Goal: Information Seeking & Learning: Learn about a topic

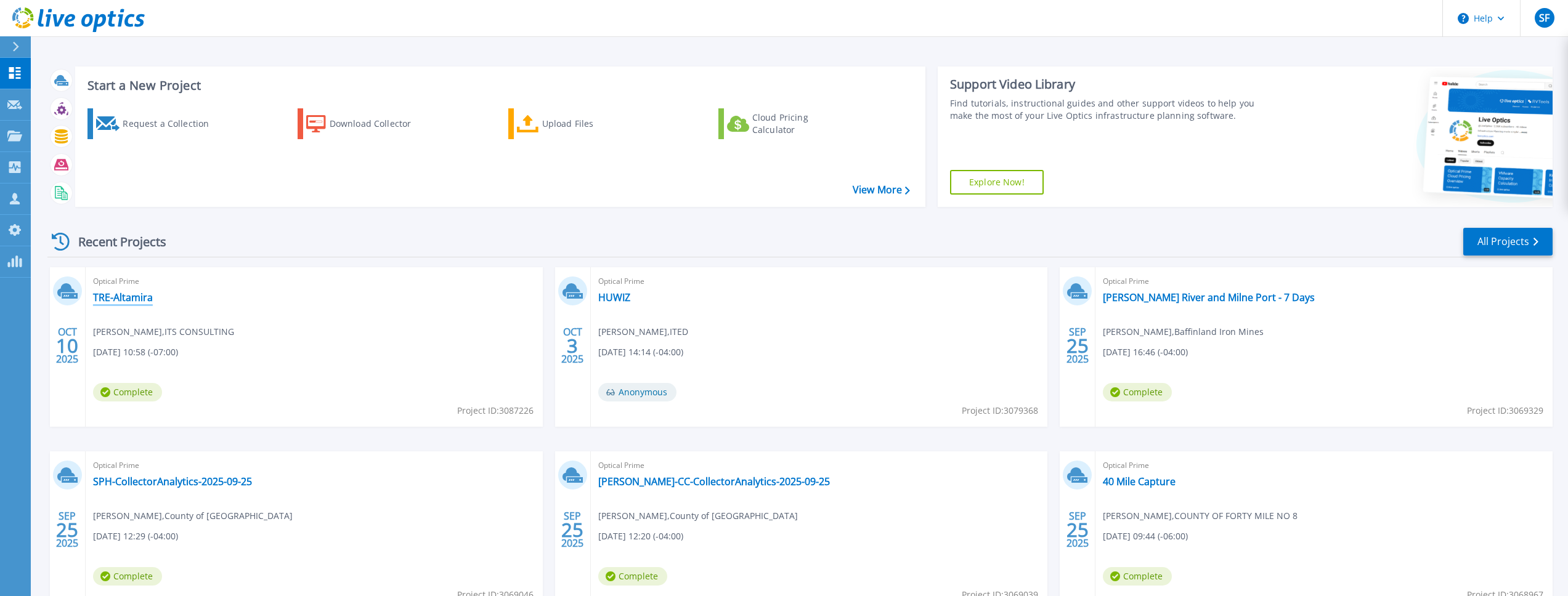
click at [124, 295] on link "TRE-Altamira" at bounding box center [122, 297] width 60 height 12
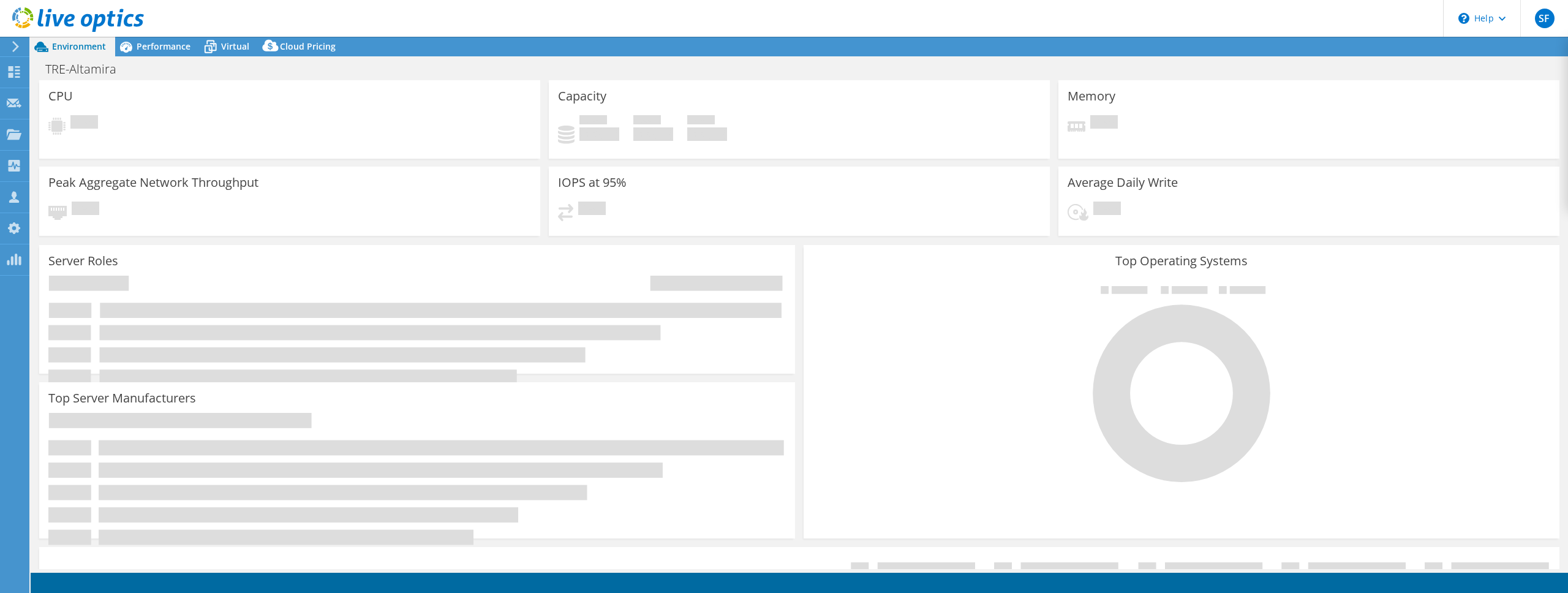
select select "[GEOGRAPHIC_DATA]"
select select "CAD"
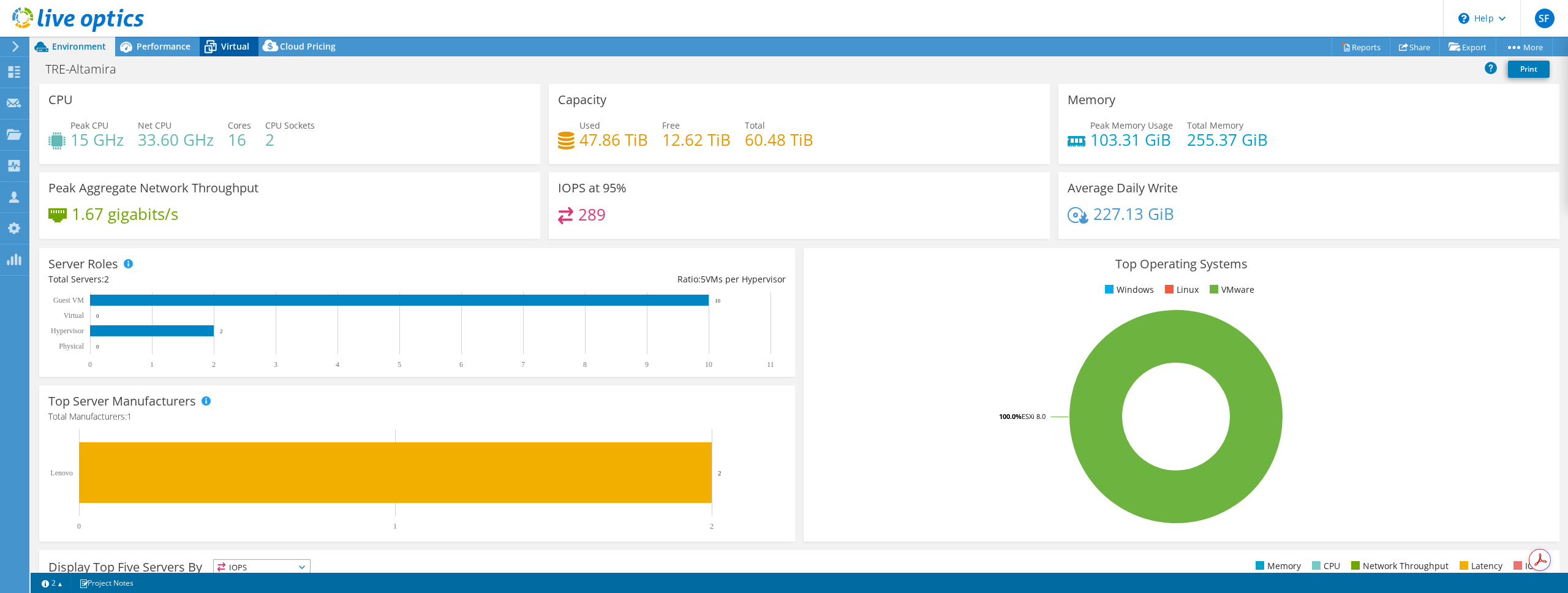
click at [232, 45] on span "Virtual" at bounding box center [235, 46] width 28 height 12
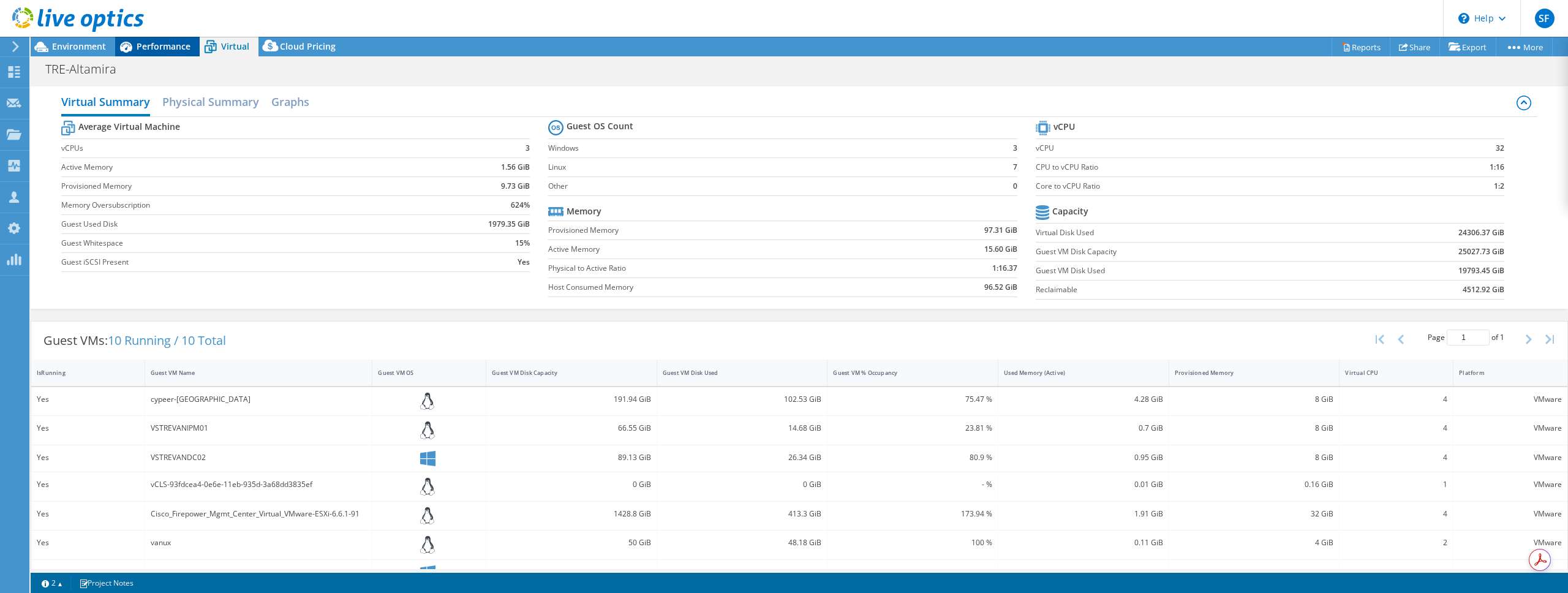
click at [149, 44] on span "Performance" at bounding box center [164, 46] width 54 height 12
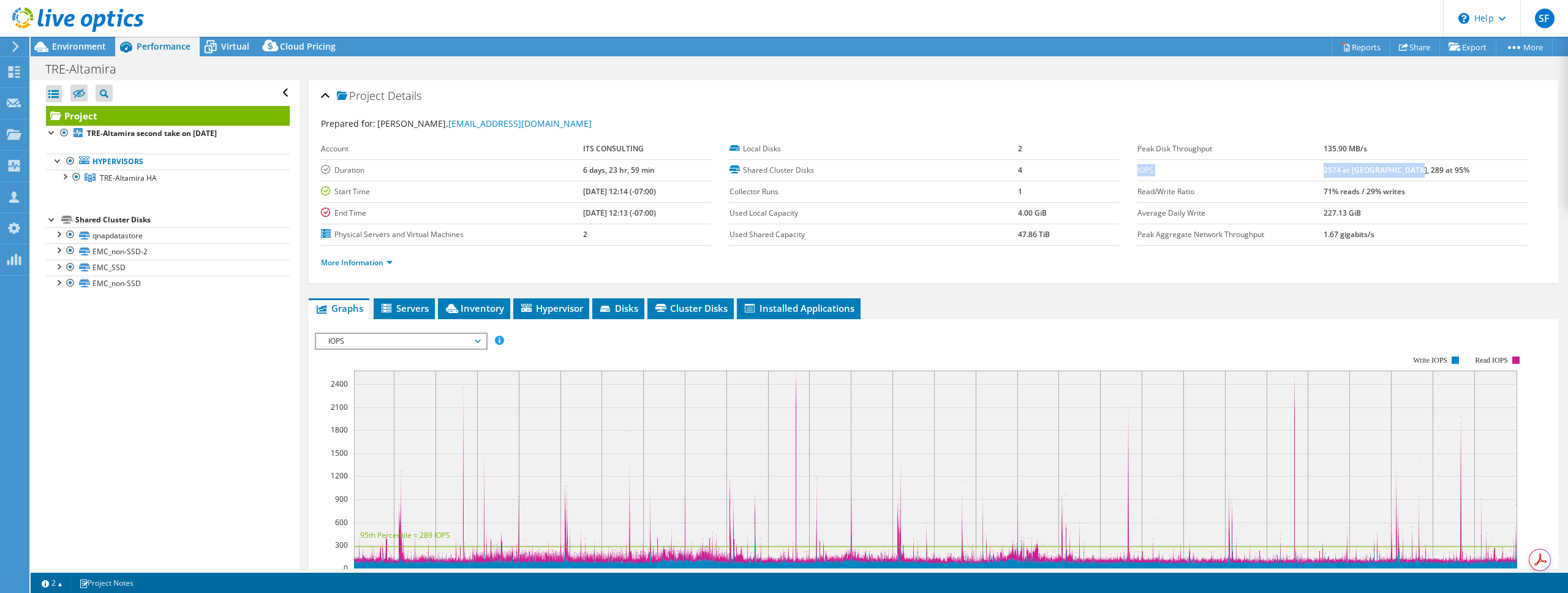
drag, startPoint x: 1131, startPoint y: 168, endPoint x: 1467, endPoint y: 173, distance: 336.0
click at [1467, 173] on tr "IOPS 2574 at Peak, 289 at 95%" at bounding box center [1332, 170] width 390 height 22
copy tr "IOPS 2574 at Peak, 289 at 95%"
click at [414, 346] on span "IOPS" at bounding box center [401, 341] width 157 height 14
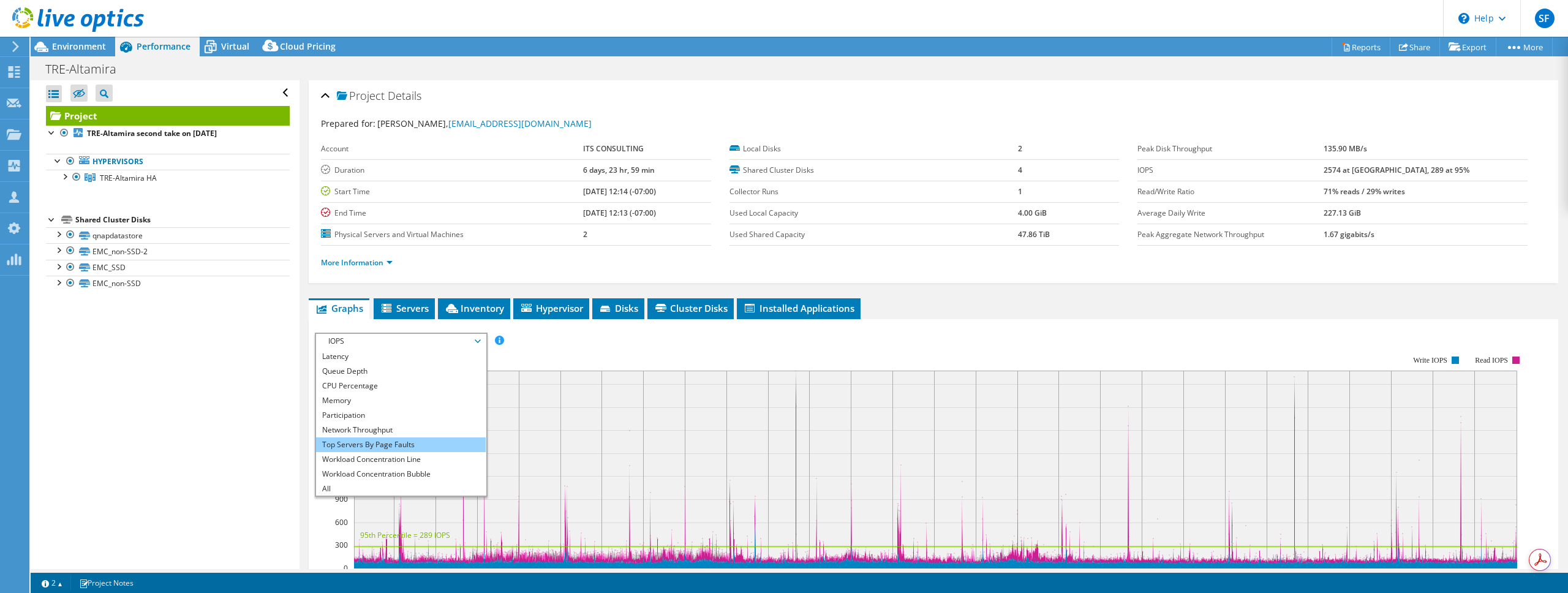
scroll to position [44, 0]
click at [412, 452] on li "Workload Concentration Line" at bounding box center [401, 459] width 169 height 14
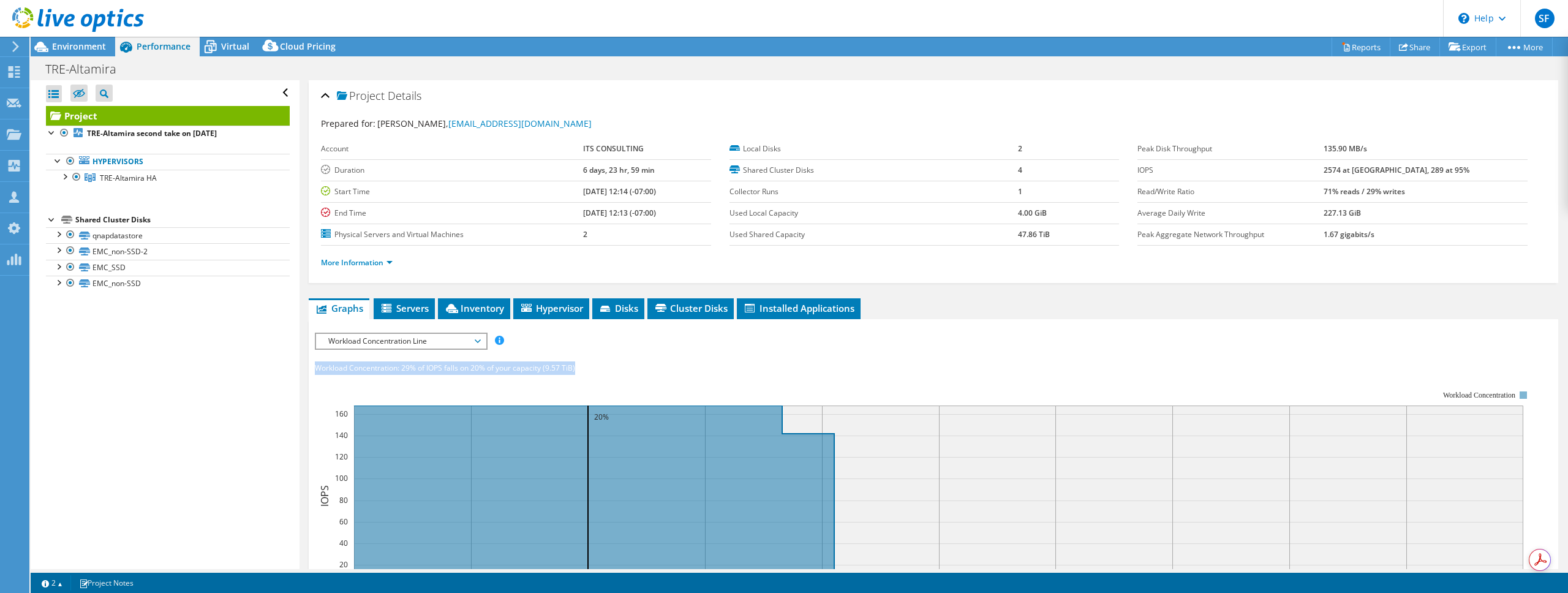
drag, startPoint x: 313, startPoint y: 367, endPoint x: 596, endPoint y: 368, distance: 283.0
click at [596, 368] on section "IOPS Disk Throughput IO Size Latency Queue Depth CPU Percentage Memory Page Fau…" at bounding box center [933, 584] width 1249 height 530
copy div "Workload Concentration: 29% of IOPS falls on 20% of your capacity (9.57 TiB)"
click at [68, 178] on div at bounding box center [64, 175] width 12 height 12
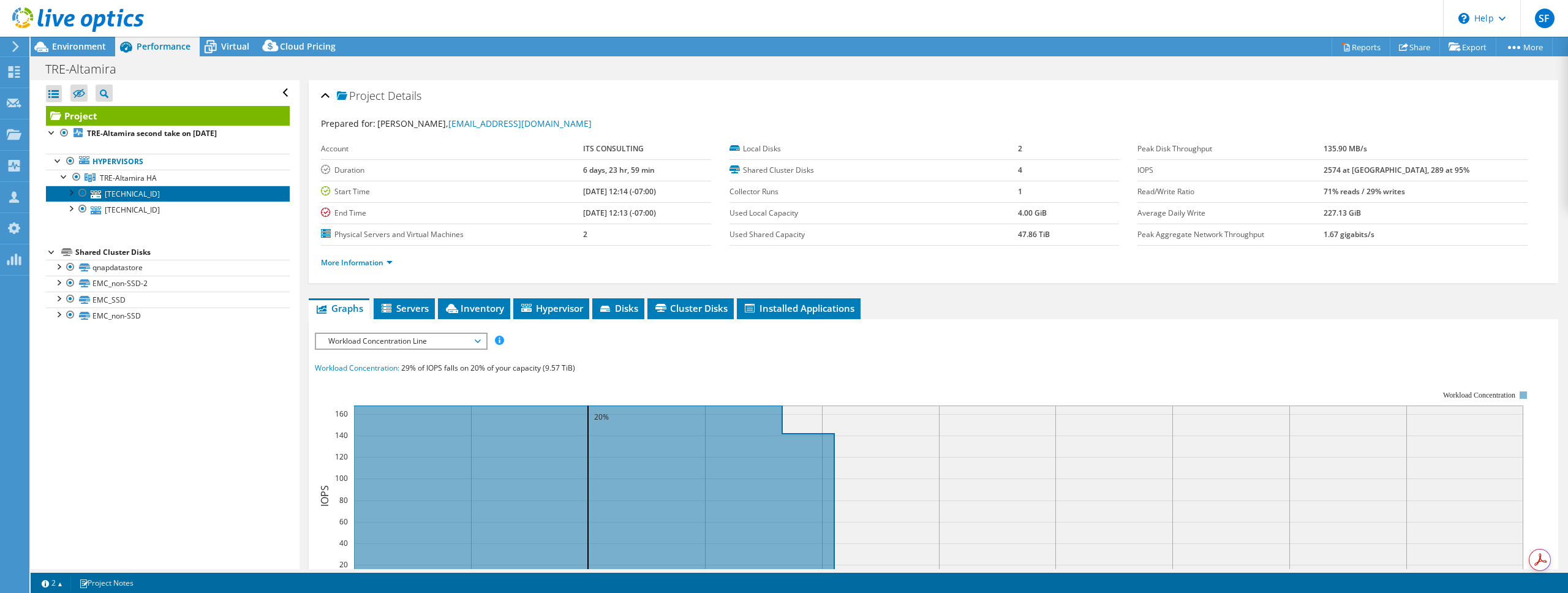
click at [156, 200] on link "10.10.100.32" at bounding box center [168, 194] width 243 height 16
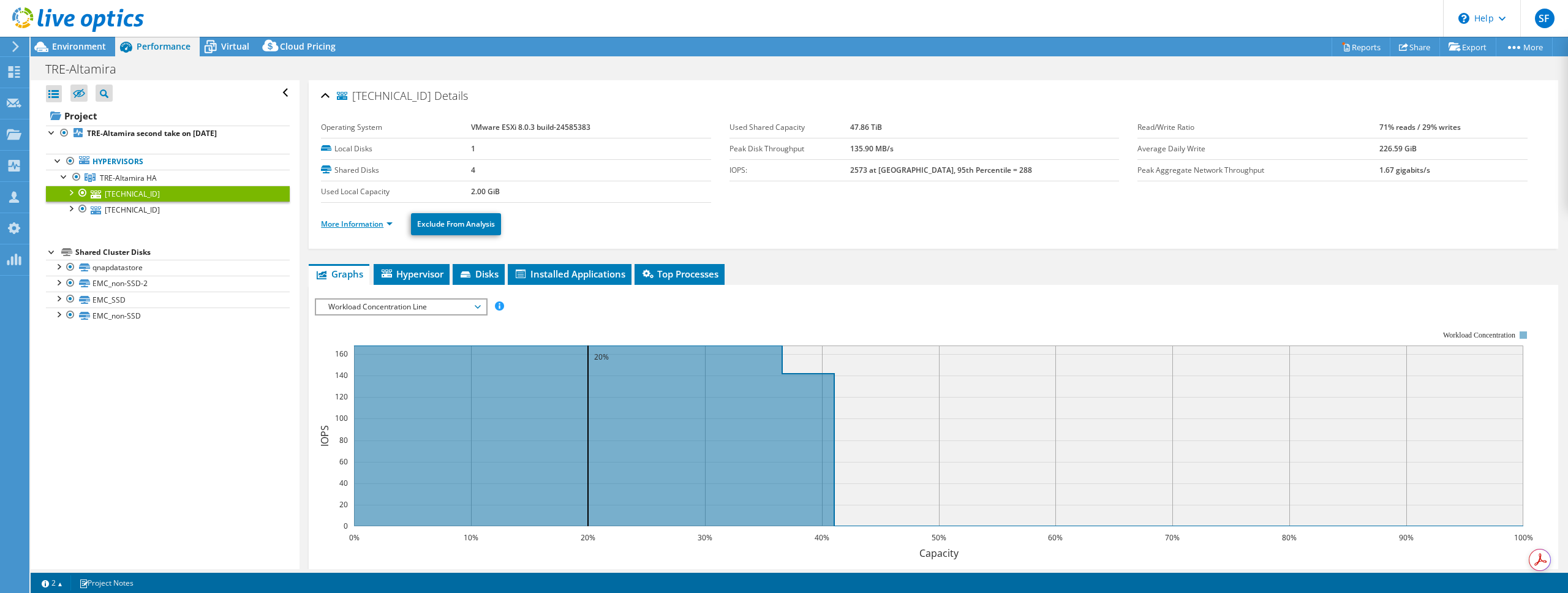
click at [372, 226] on link "More Information" at bounding box center [356, 224] width 71 height 10
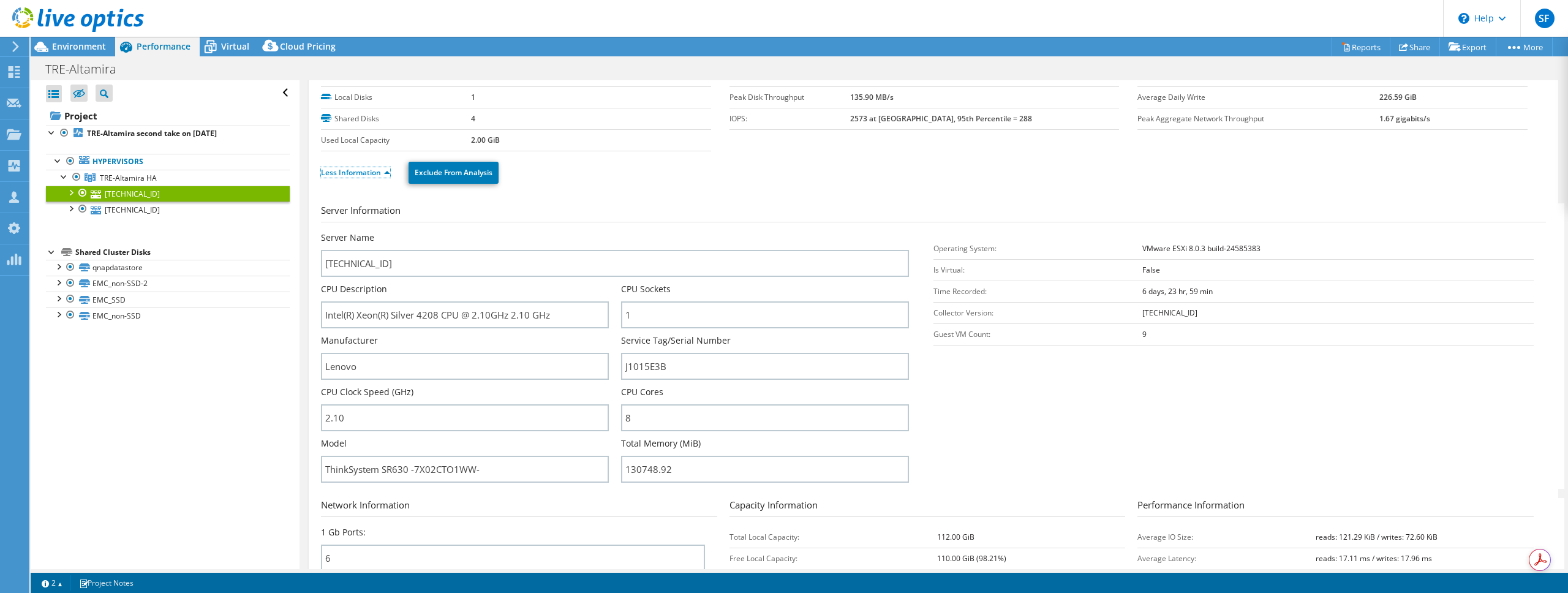
scroll to position [69, 0]
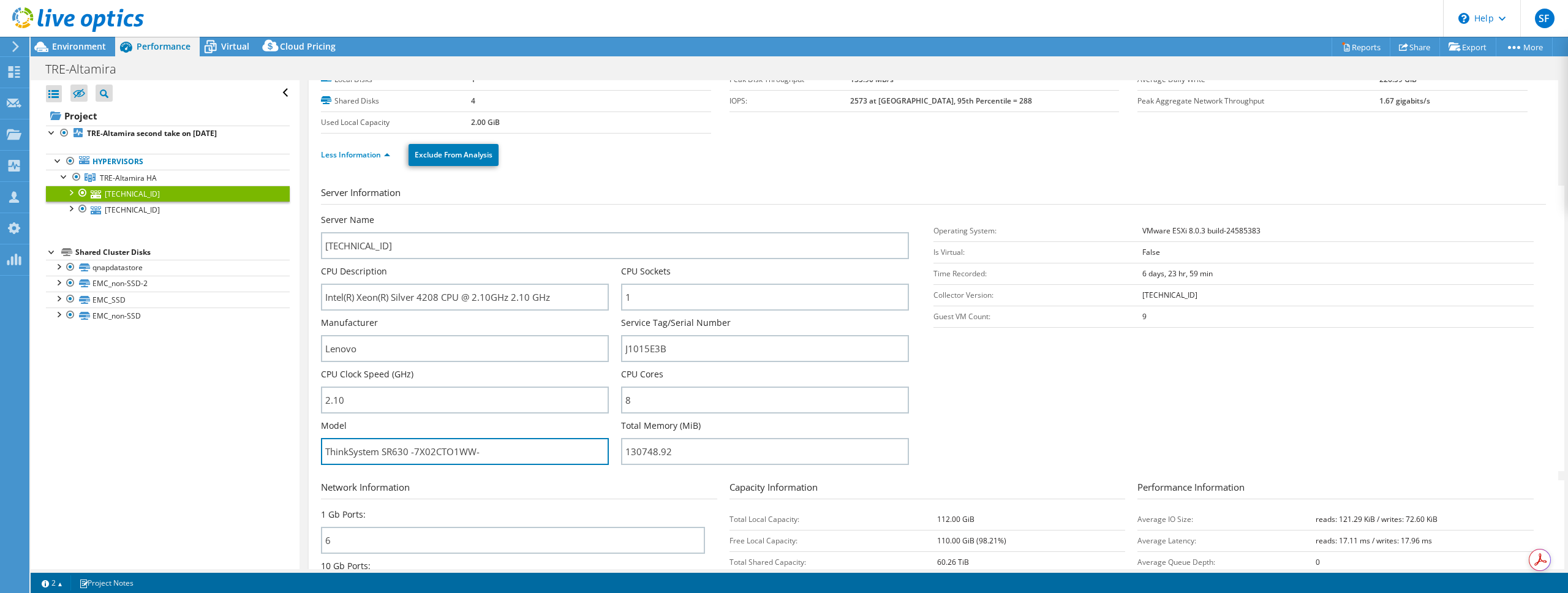
drag, startPoint x: 406, startPoint y: 451, endPoint x: 310, endPoint y: 444, distance: 96.3
click at [310, 444] on div "10.10.100.32 Details Operating System VMware ESXi 8.0.3 build-24585383 Local Di…" at bounding box center [933, 373] width 1249 height 724
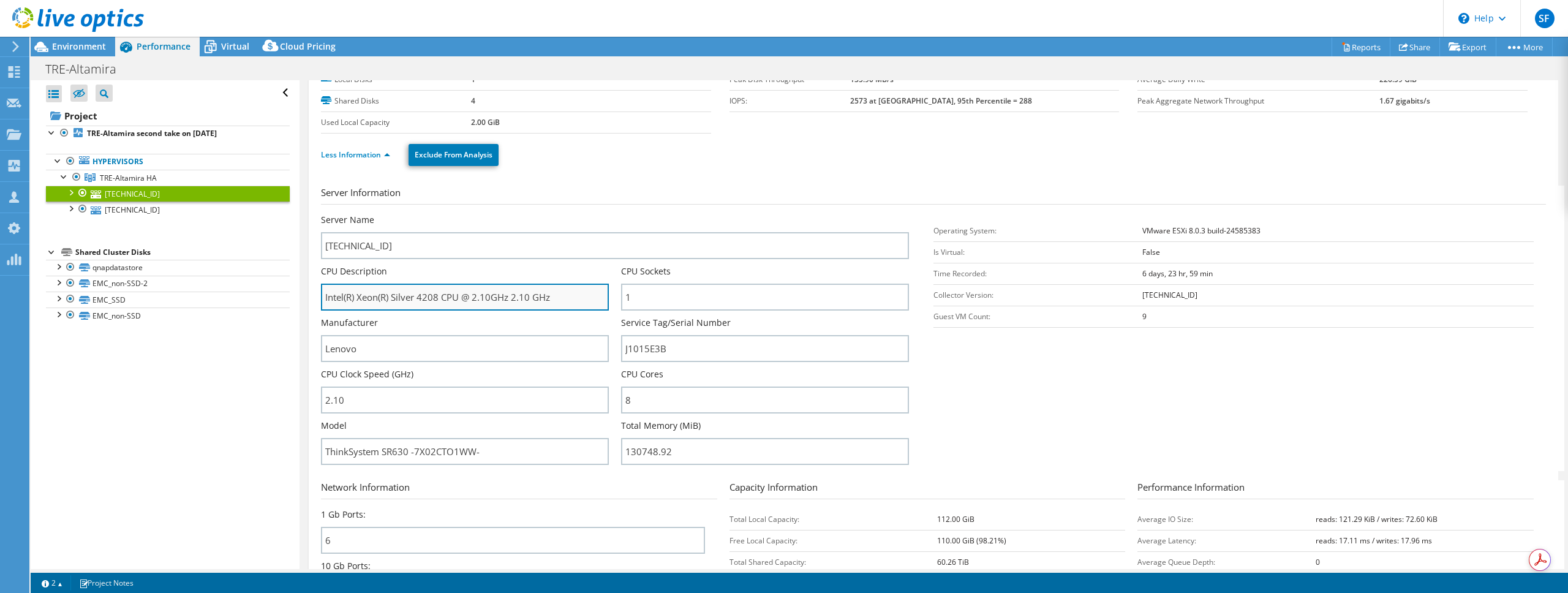
drag, startPoint x: 325, startPoint y: 300, endPoint x: 582, endPoint y: 304, distance: 257.0
click at [582, 304] on input "Intel(R) Xeon(R) Silver 4208 CPU @ 2.10GHz 2.10 GHz" at bounding box center [465, 296] width 288 height 27
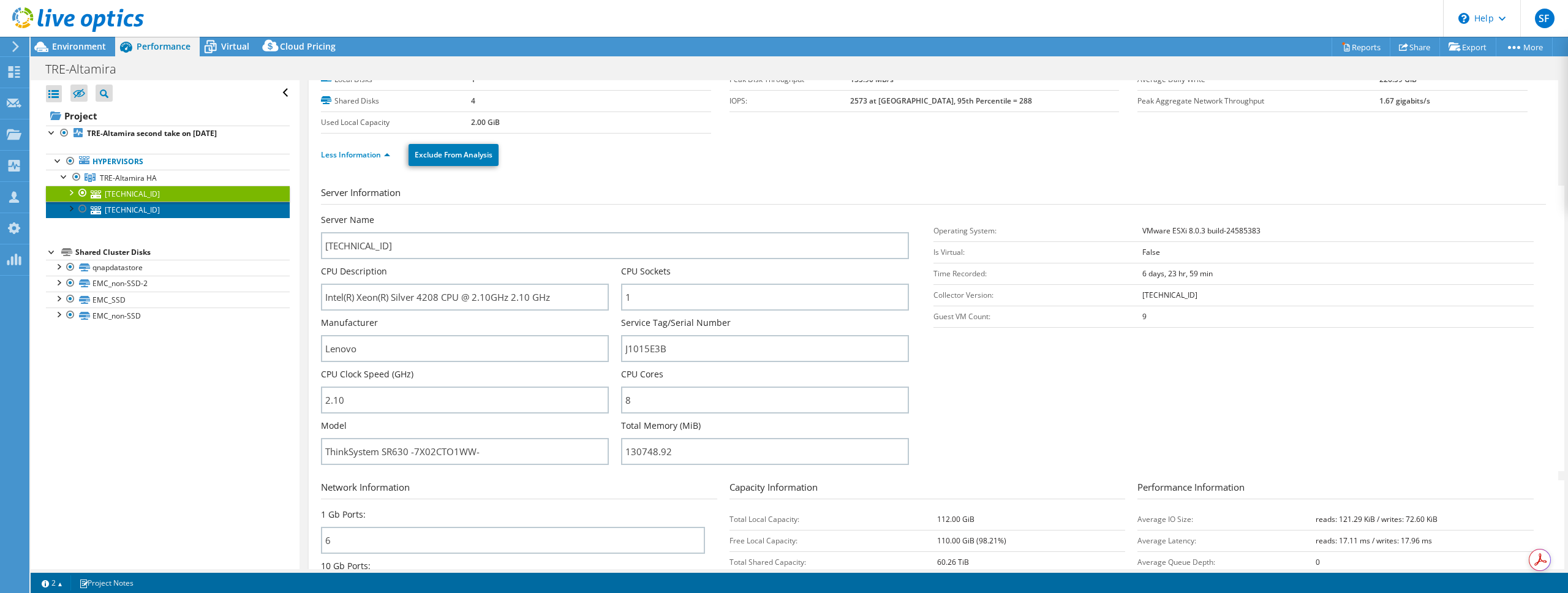
click at [145, 215] on link "10.10.100.30" at bounding box center [168, 209] width 243 height 16
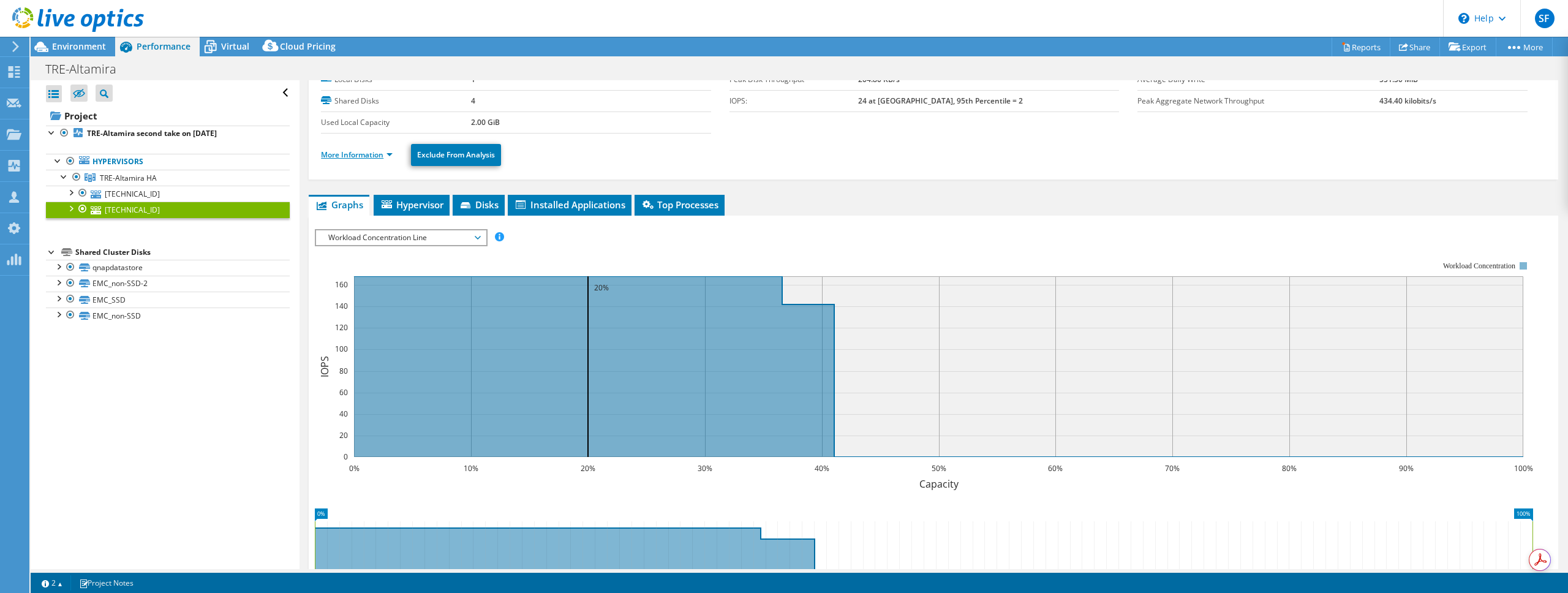
click at [357, 158] on link "More Information" at bounding box center [356, 154] width 71 height 10
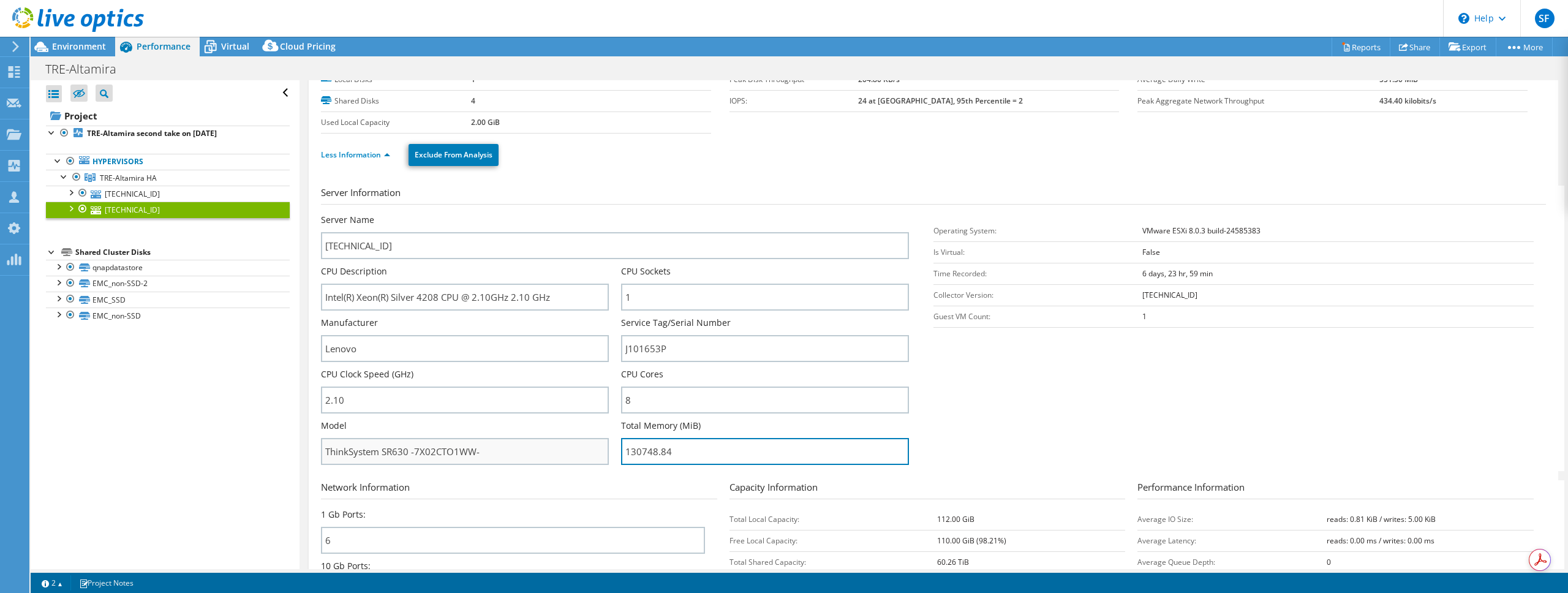
drag, startPoint x: 684, startPoint y: 452, endPoint x: 575, endPoint y: 445, distance: 109.2
click at [575, 214] on div "Server Name 10.10.100.30 CPU Description Intel(R) Xeon(R) Silver 4208 CPU @ 2.1…" at bounding box center [620, 214] width 600 height 0
click at [238, 46] on span "Virtual" at bounding box center [235, 46] width 28 height 12
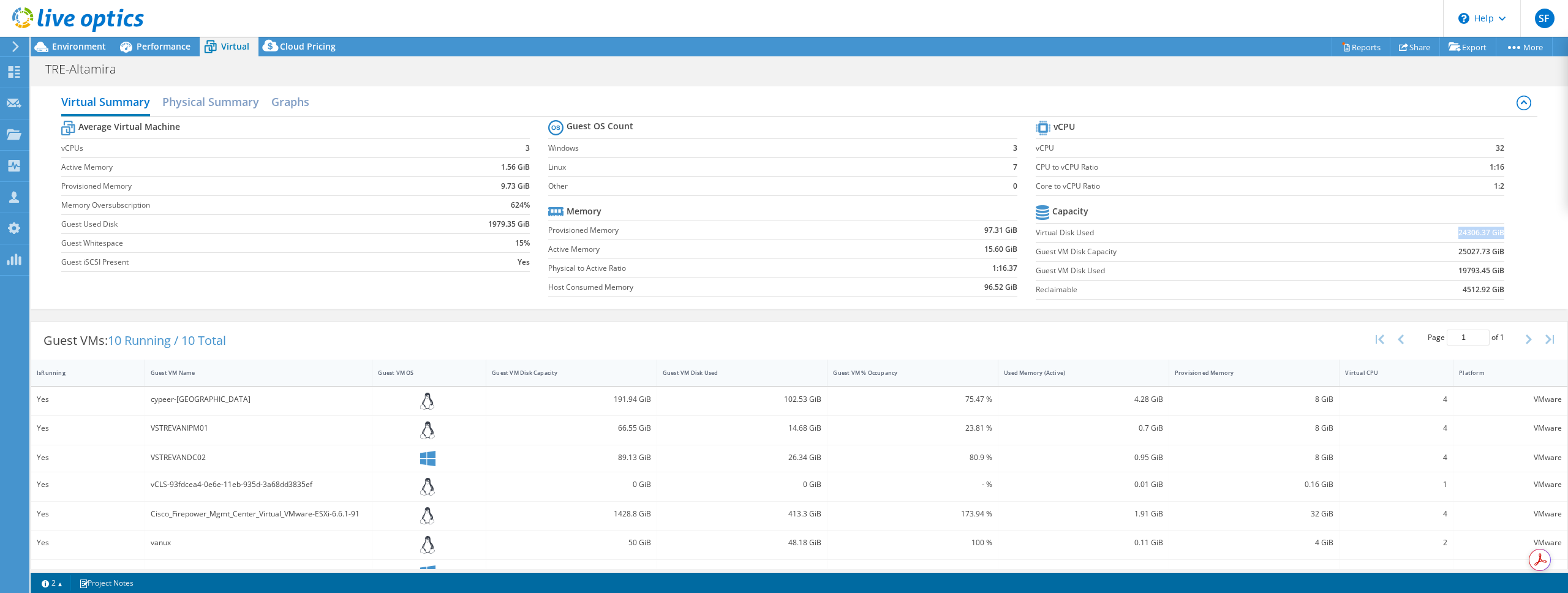
drag, startPoint x: 1447, startPoint y: 234, endPoint x: 1495, endPoint y: 233, distance: 48.0
click at [1495, 233] on section "vCPU vCPU 32 CPU to vCPU Ratio 1:16 Core to vCPU Ratio 1:2 Capacity Virtual Dis…" at bounding box center [1279, 211] width 487 height 188
copy b "24306.37 GiB"
click at [89, 48] on span "Environment" at bounding box center [79, 46] width 54 height 12
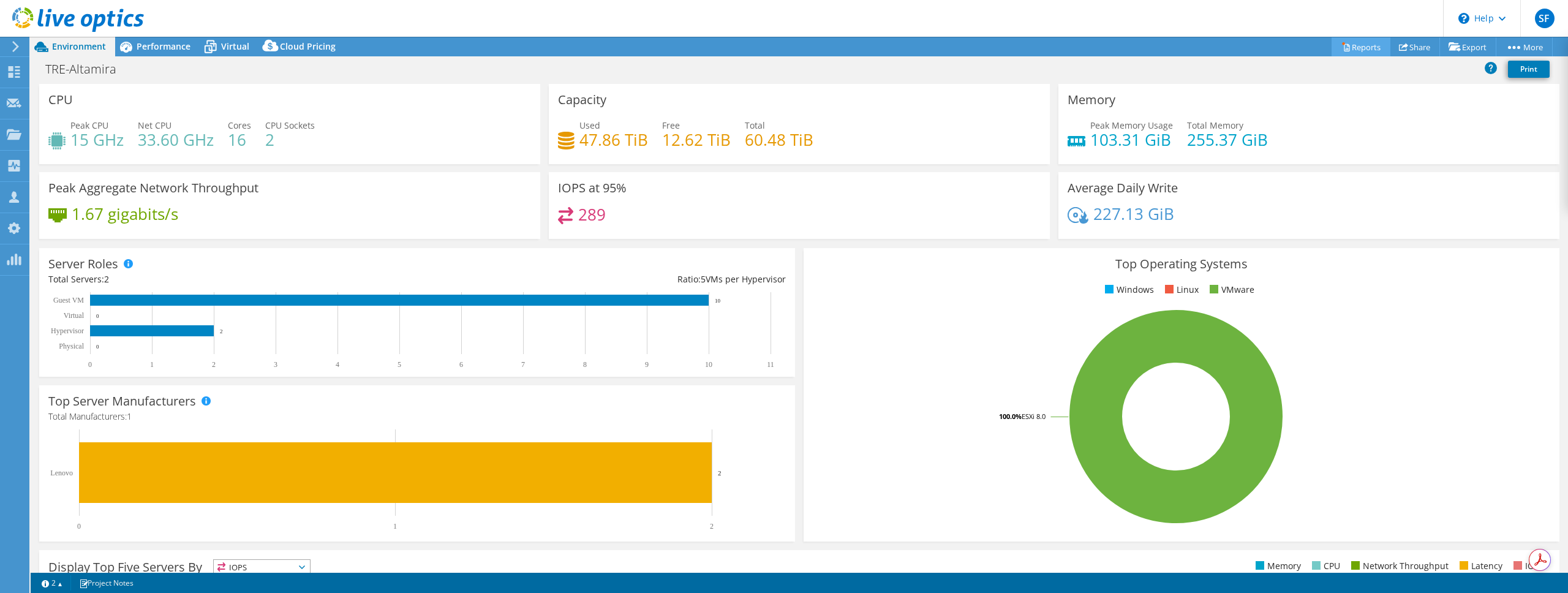
click at [1355, 51] on link "Reports" at bounding box center [1361, 46] width 59 height 19
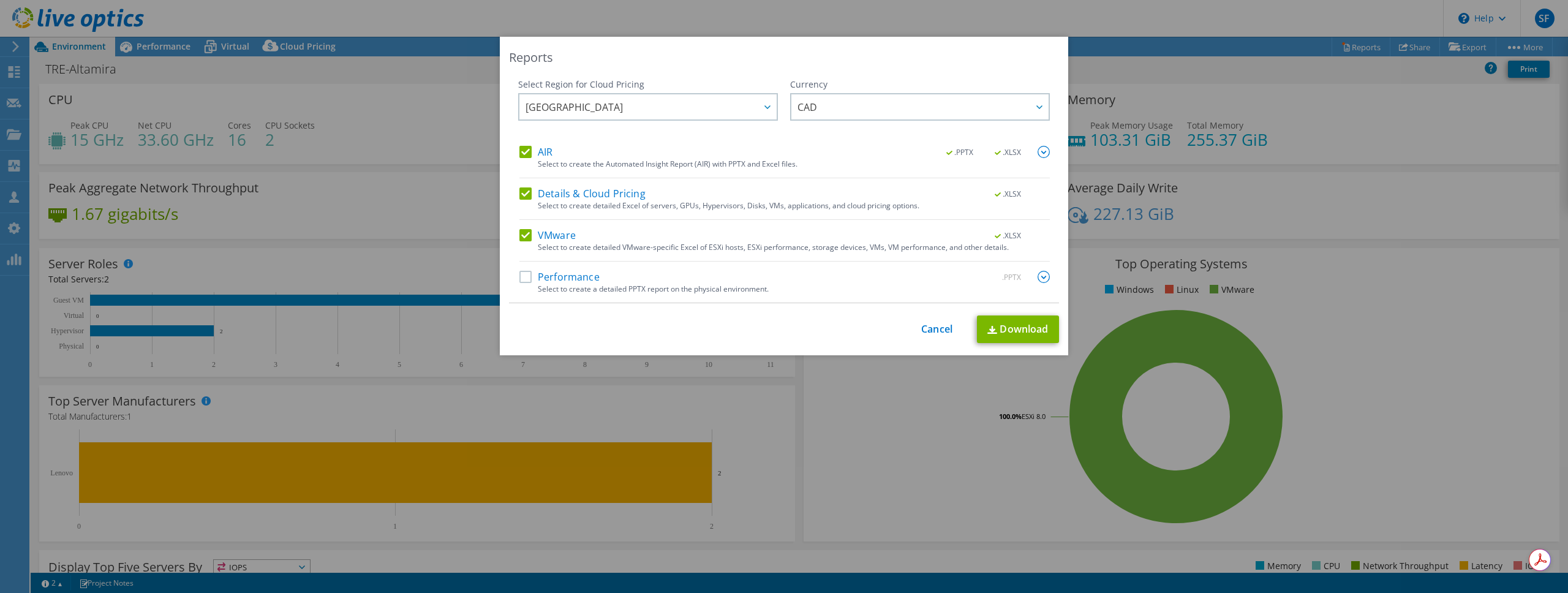
click at [525, 279] on label "Performance" at bounding box center [560, 277] width 80 height 12
click at [0, 0] on input "Performance" at bounding box center [0, 0] width 0 height 0
click at [1027, 325] on link "Download" at bounding box center [1018, 329] width 82 height 27
click at [929, 330] on link "Cancel" at bounding box center [936, 329] width 31 height 12
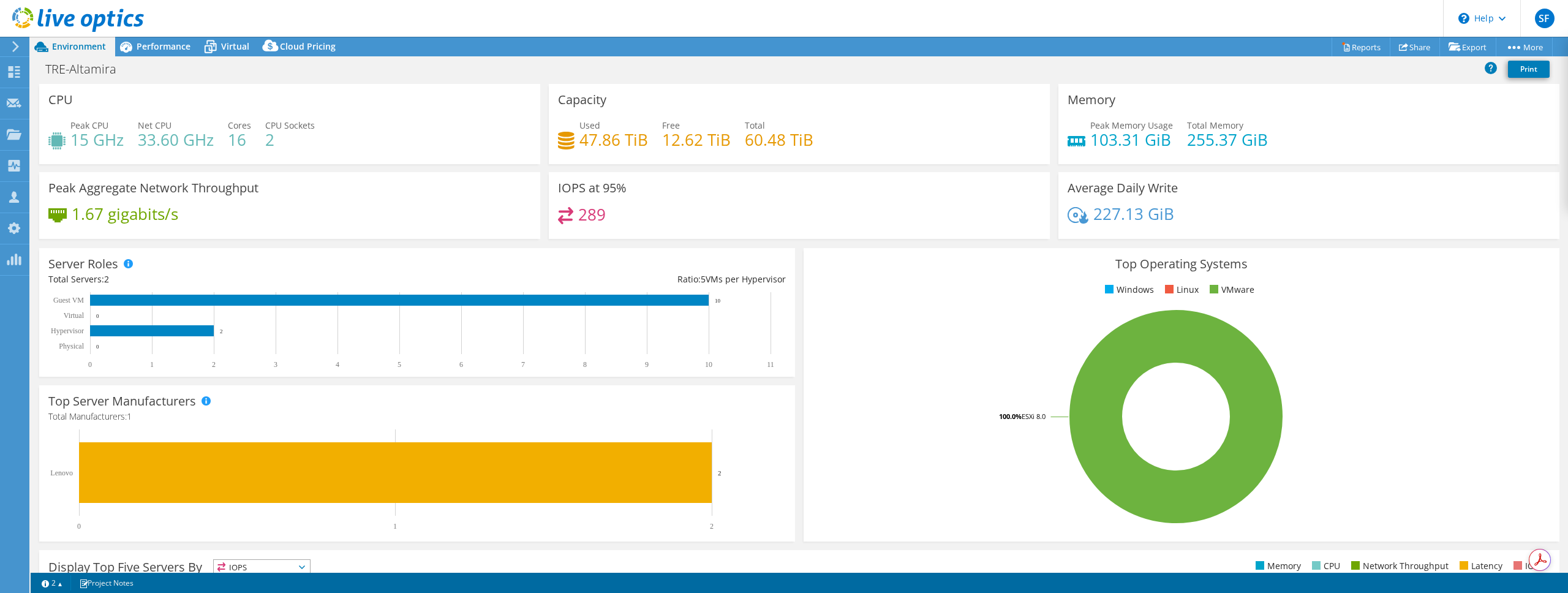
click at [505, 248] on div "Server Roles Physical Servers represent bare metal servers that were targets of…" at bounding box center [417, 312] width 756 height 129
click at [137, 50] on span "Performance" at bounding box center [164, 46] width 54 height 12
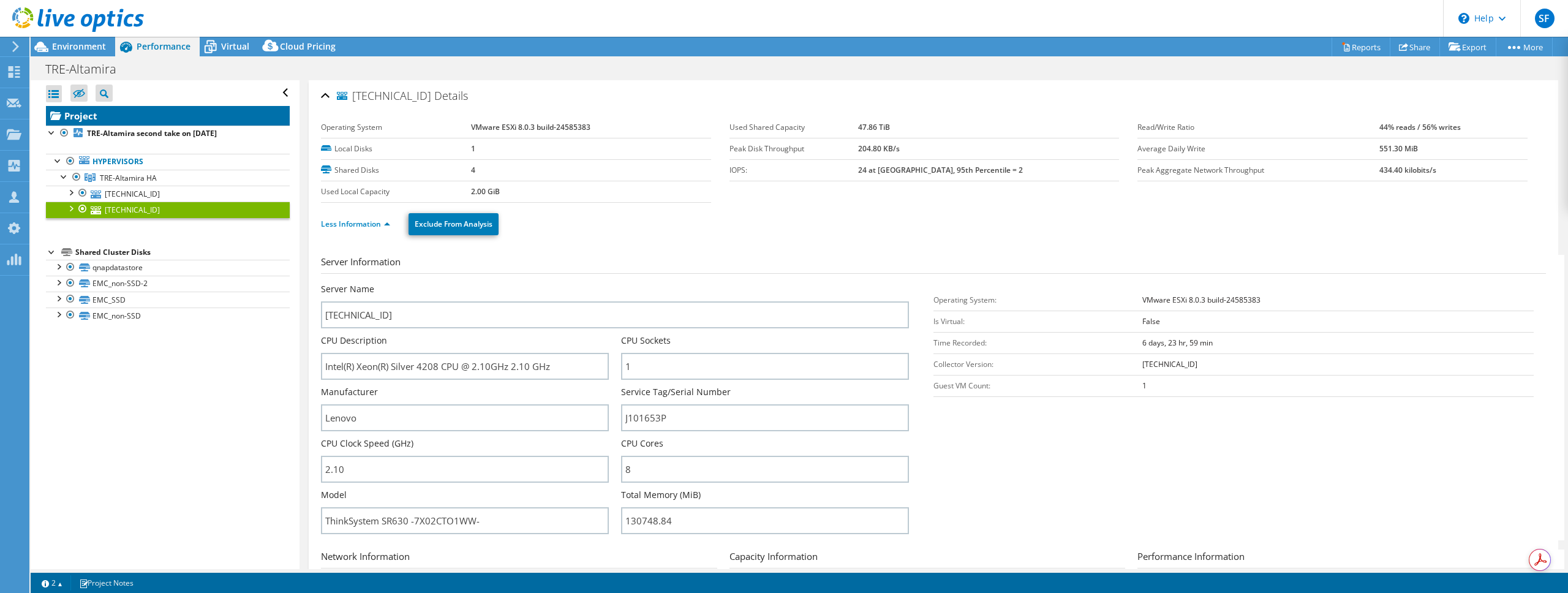
click at [141, 108] on link "Project" at bounding box center [168, 116] width 243 height 20
